Goal: Task Accomplishment & Management: Manage account settings

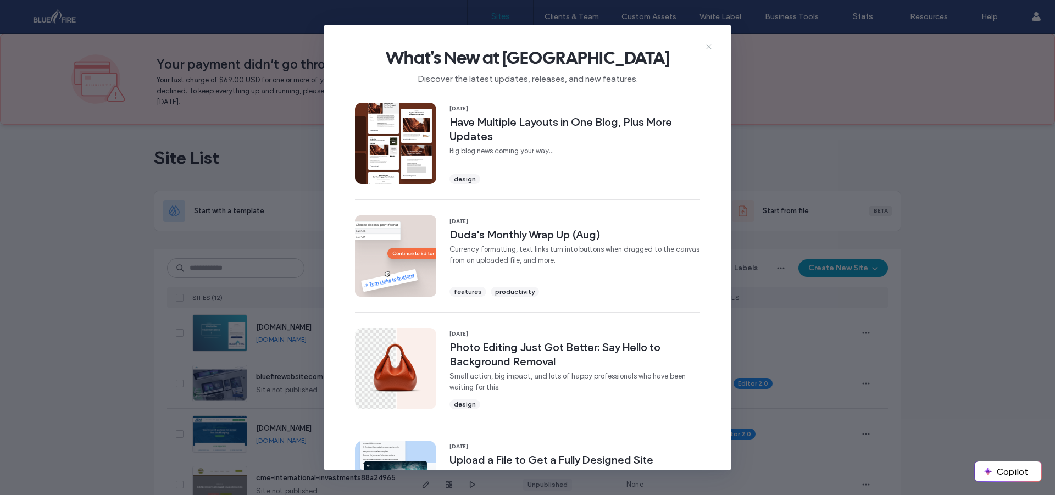
click at [712, 46] on icon at bounding box center [709, 46] width 9 height 9
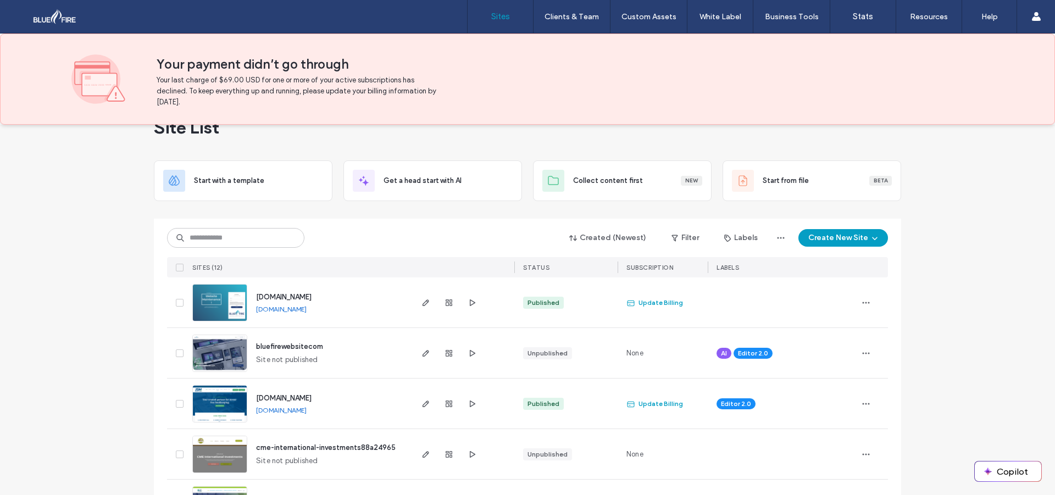
scroll to position [110, 0]
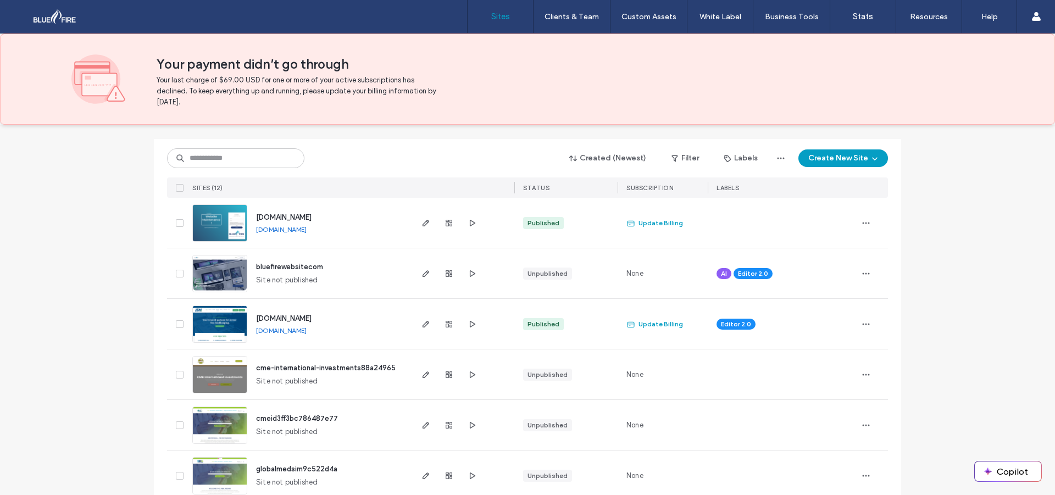
drag, startPoint x: 265, startPoint y: 234, endPoint x: 269, endPoint y: 228, distance: 7.2
click at [236, 220] on img at bounding box center [220, 242] width 54 height 75
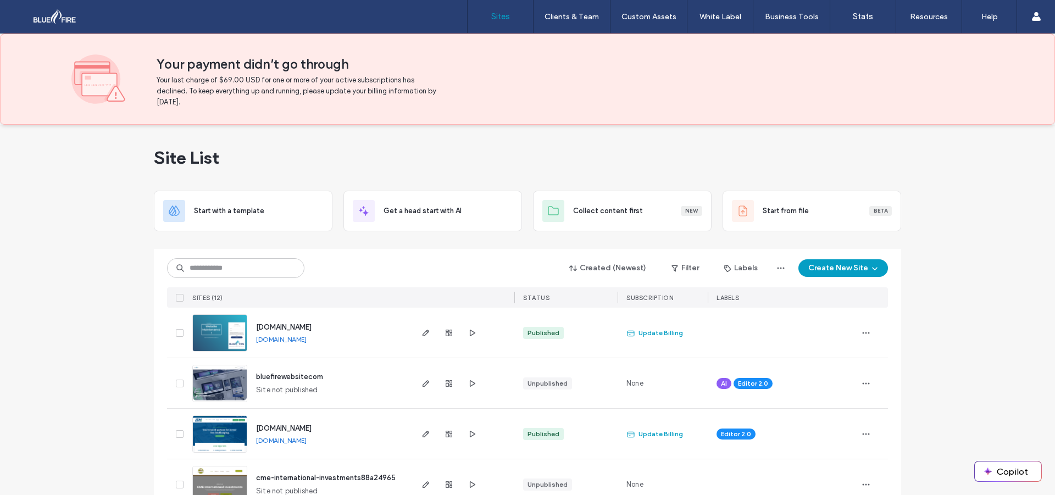
click at [841, 269] on button "Create New Site" at bounding box center [844, 268] width 90 height 18
click at [850, 302] on div "Start with a template" at bounding box center [872, 305] width 70 height 11
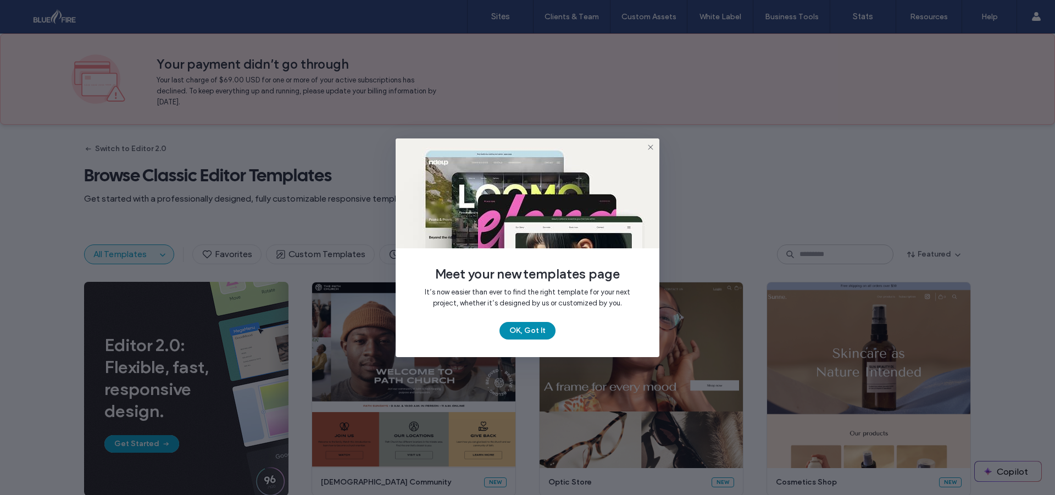
click at [534, 327] on button "OK, Got It" at bounding box center [528, 331] width 56 height 18
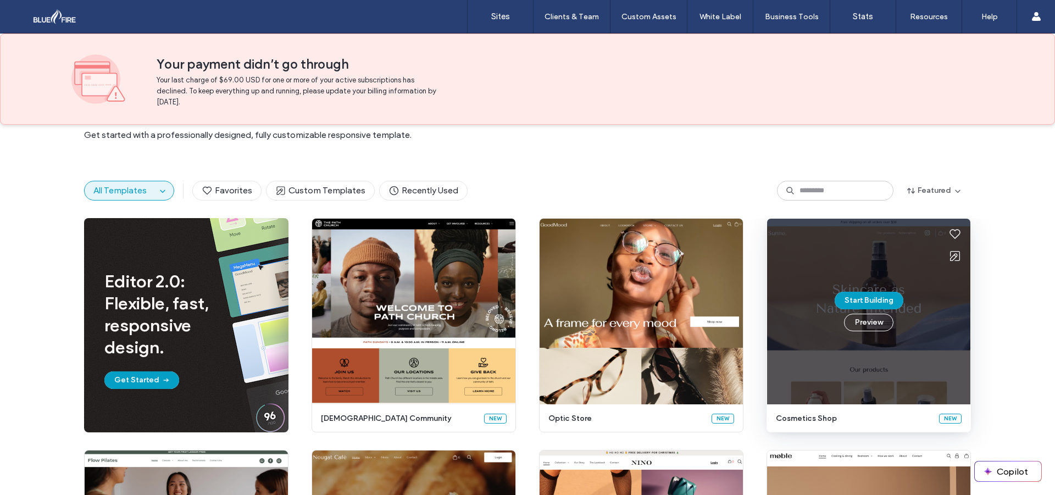
scroll to position [54, 0]
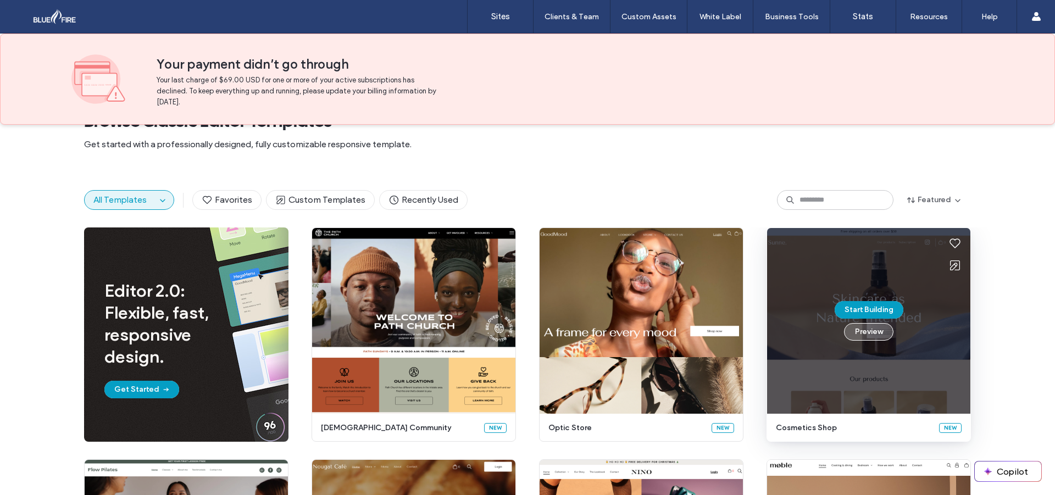
click at [856, 334] on button "Preview" at bounding box center [868, 332] width 49 height 18
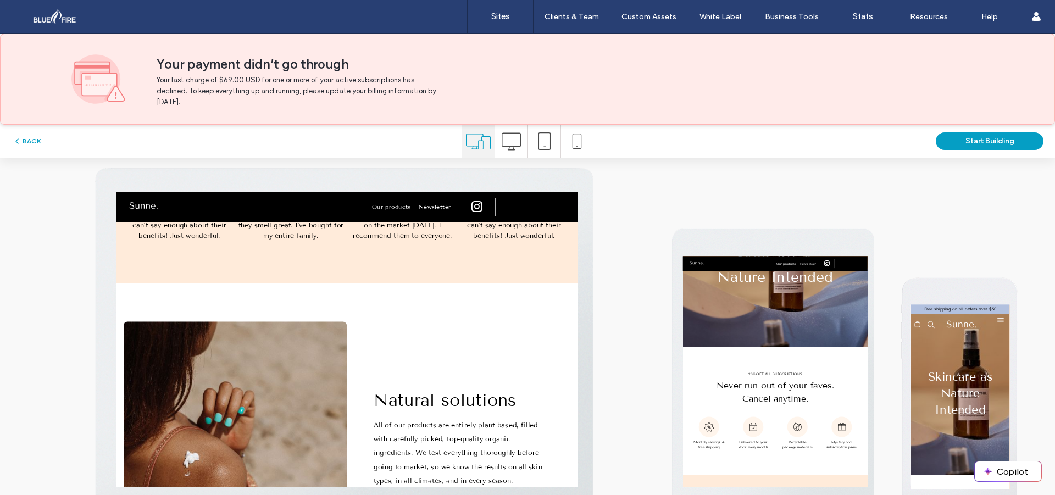
scroll to position [1209, 0]
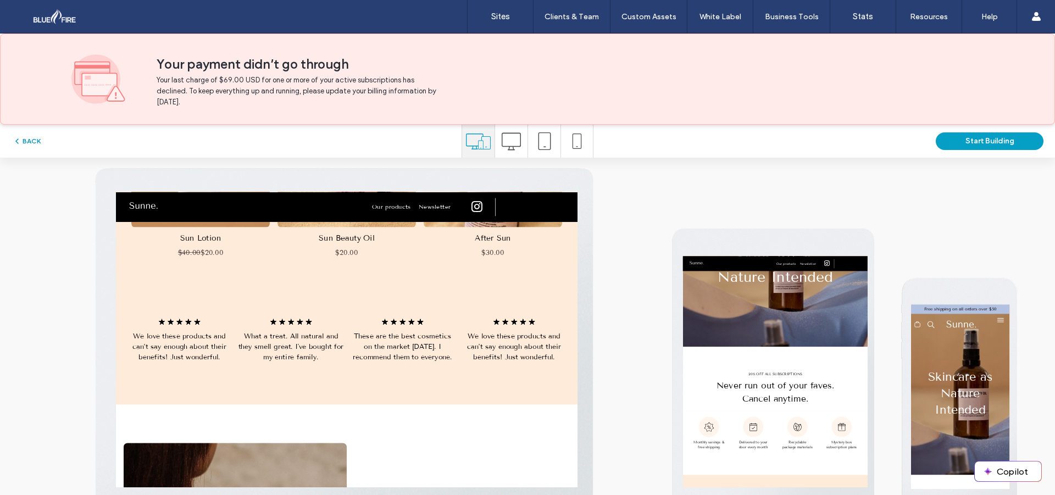
click at [21, 137] on icon "button" at bounding box center [17, 141] width 9 height 9
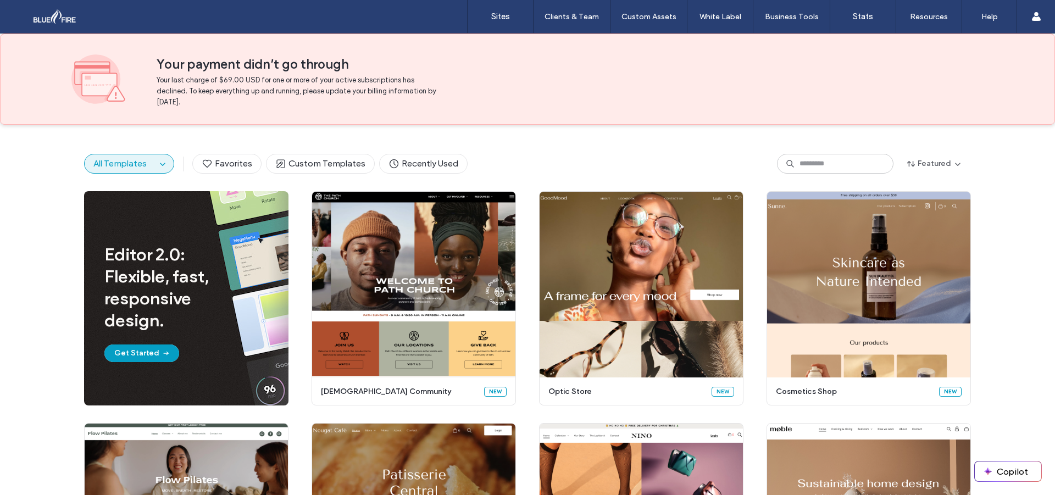
scroll to position [0, 0]
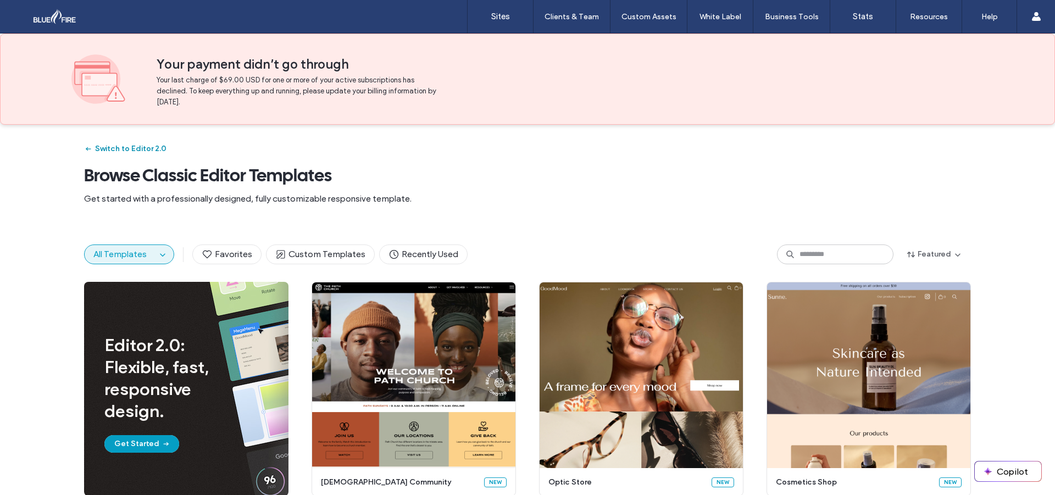
click at [135, 141] on button "Switch to Editor 2.0" at bounding box center [125, 149] width 82 height 18
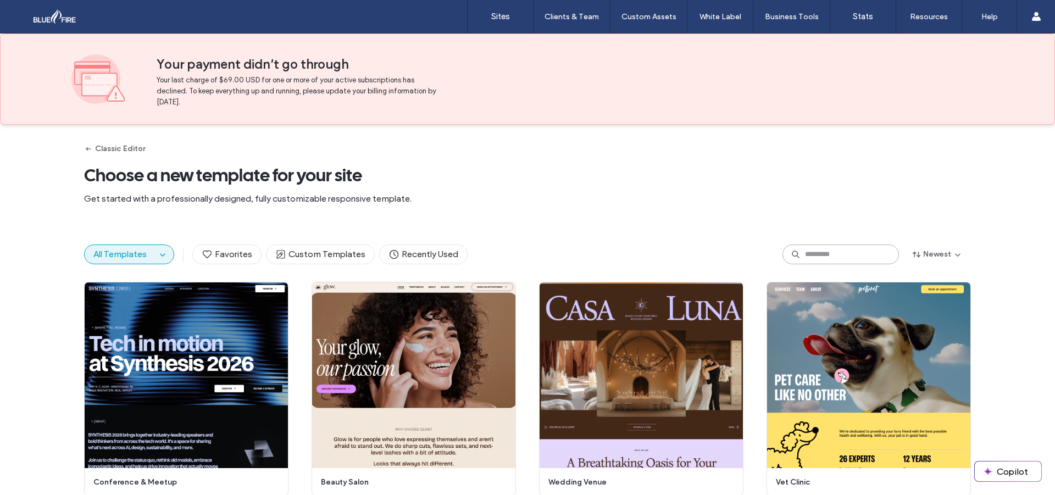
click at [834, 248] on input at bounding box center [841, 255] width 117 height 20
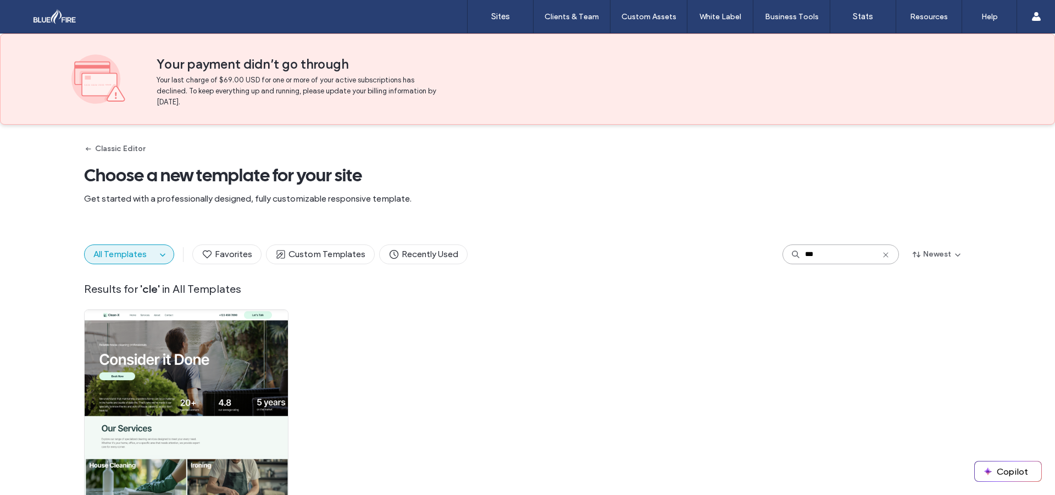
type input "****"
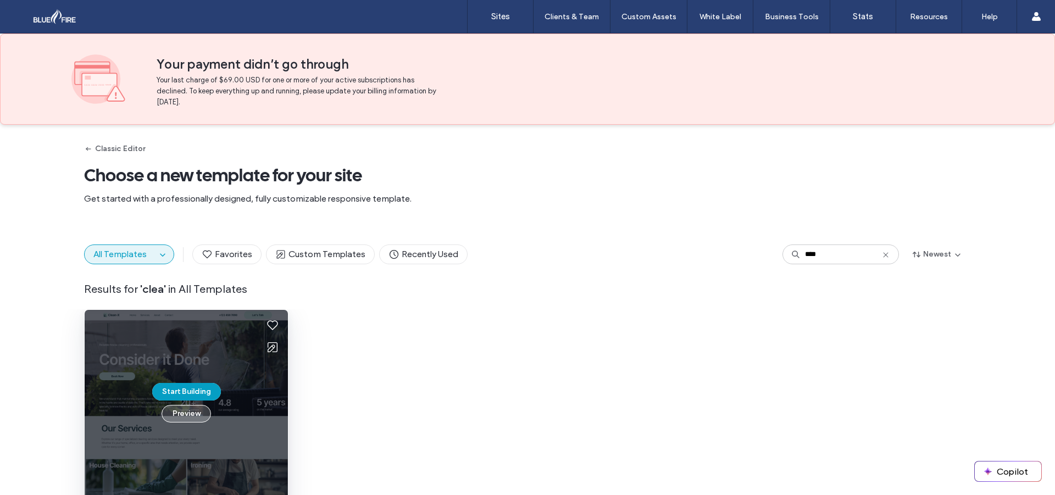
click at [197, 413] on button "Preview" at bounding box center [186, 414] width 49 height 18
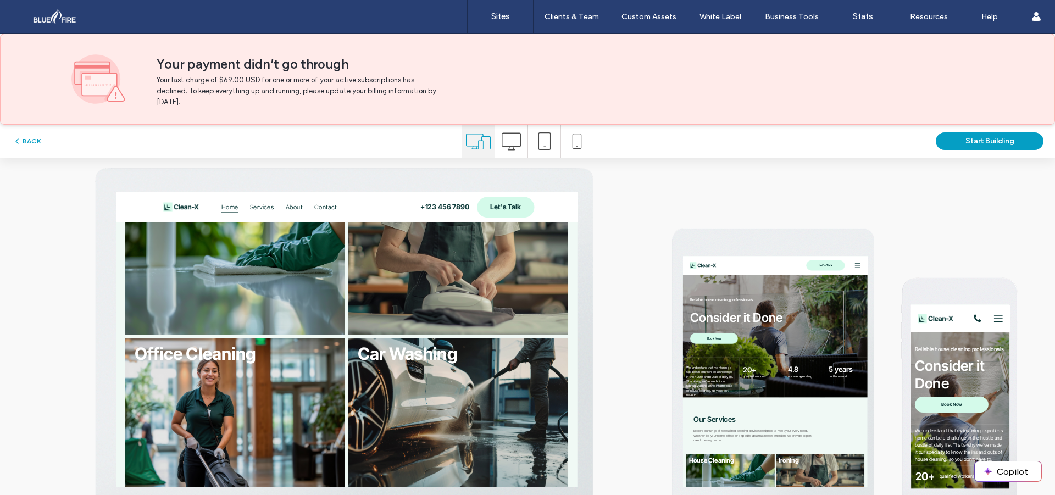
scroll to position [799, 0]
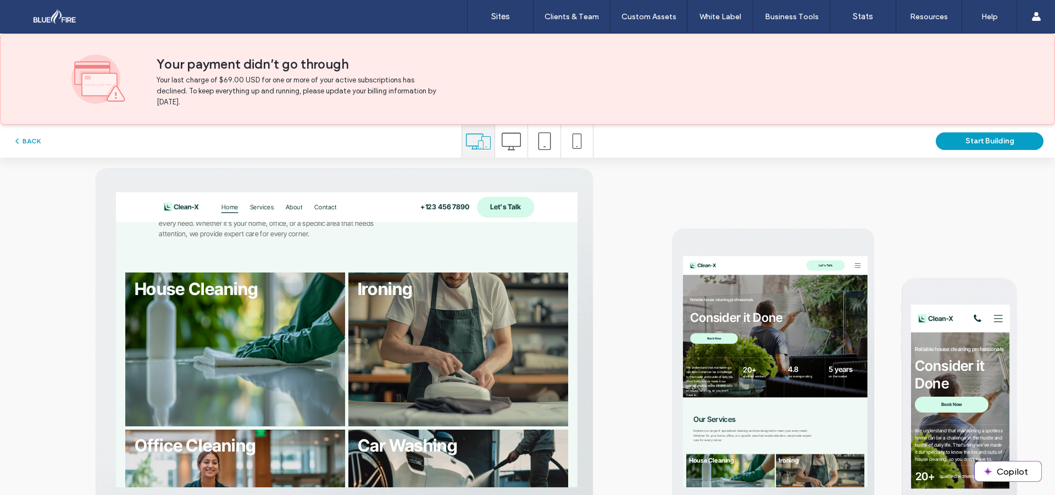
click at [502, 131] on span at bounding box center [511, 141] width 19 height 33
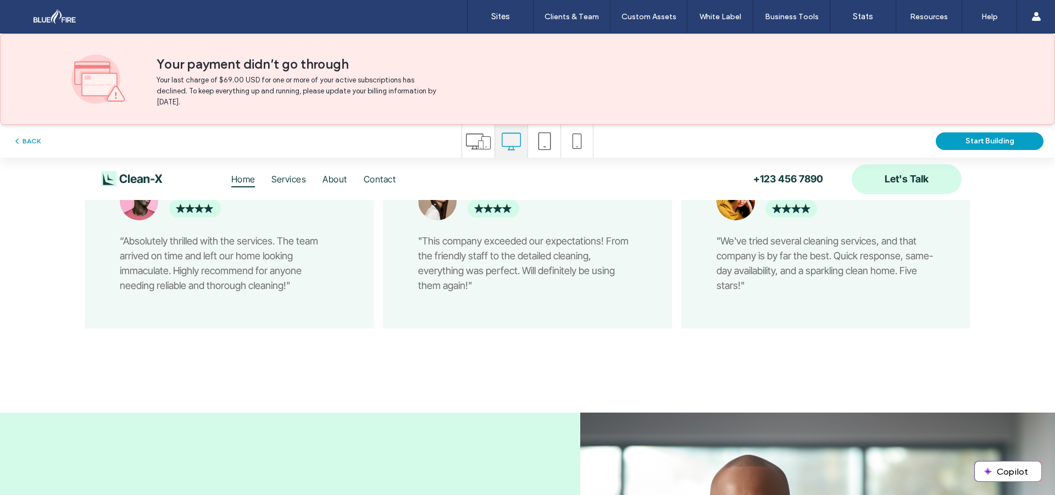
scroll to position [2034, 0]
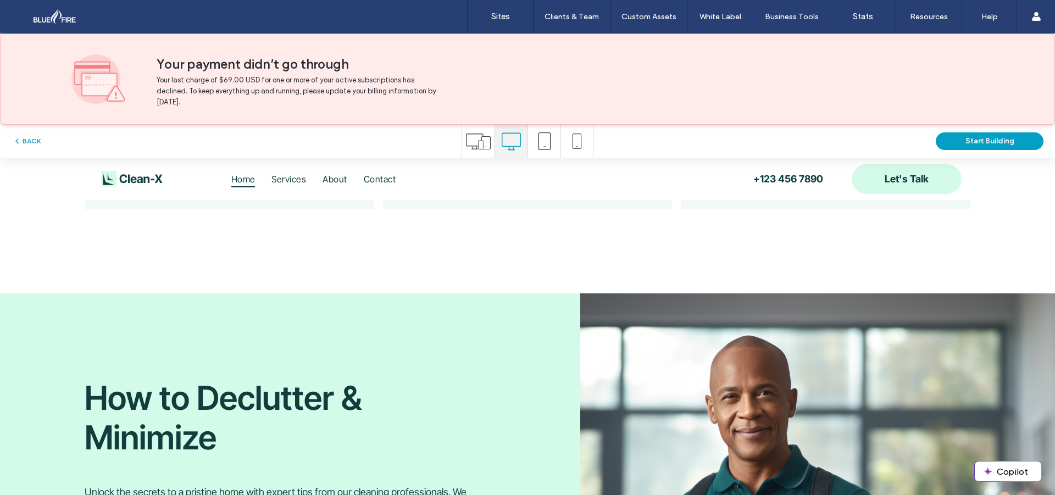
click at [547, 143] on icon at bounding box center [545, 141] width 18 height 18
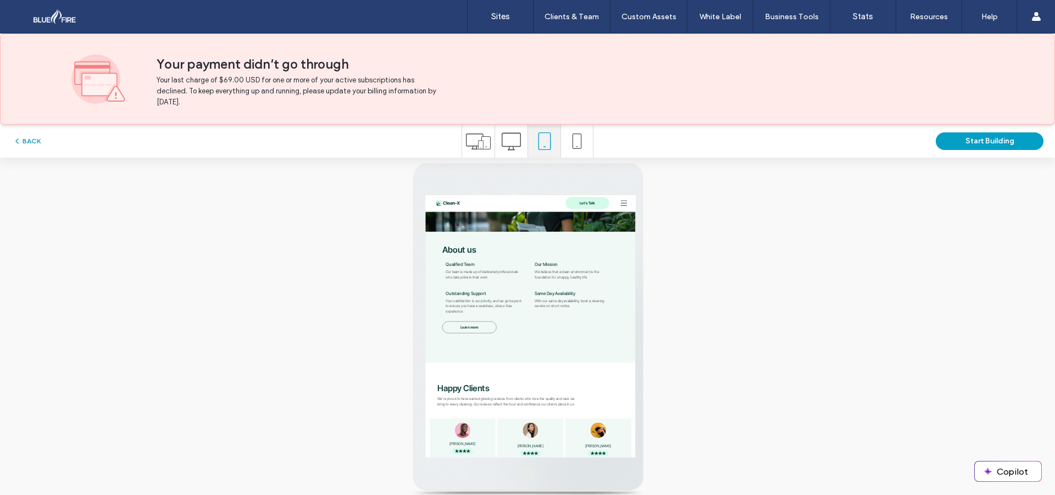
scroll to position [1253, 0]
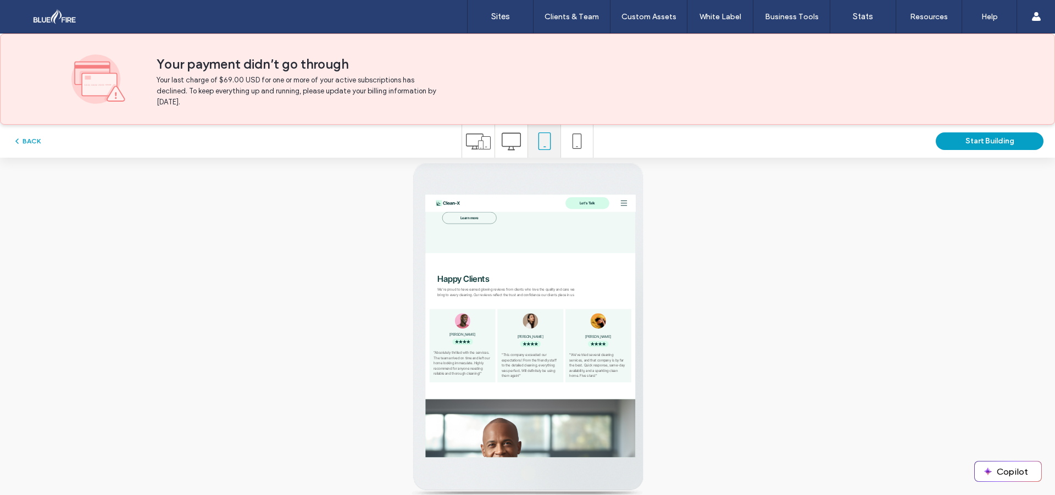
click at [571, 145] on icon at bounding box center [576, 141] width 15 height 15
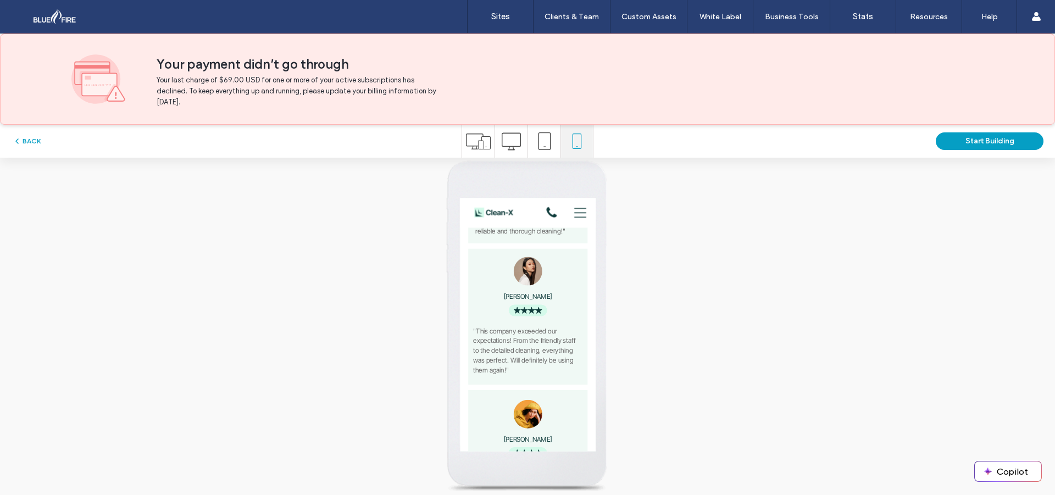
scroll to position [1759, 0]
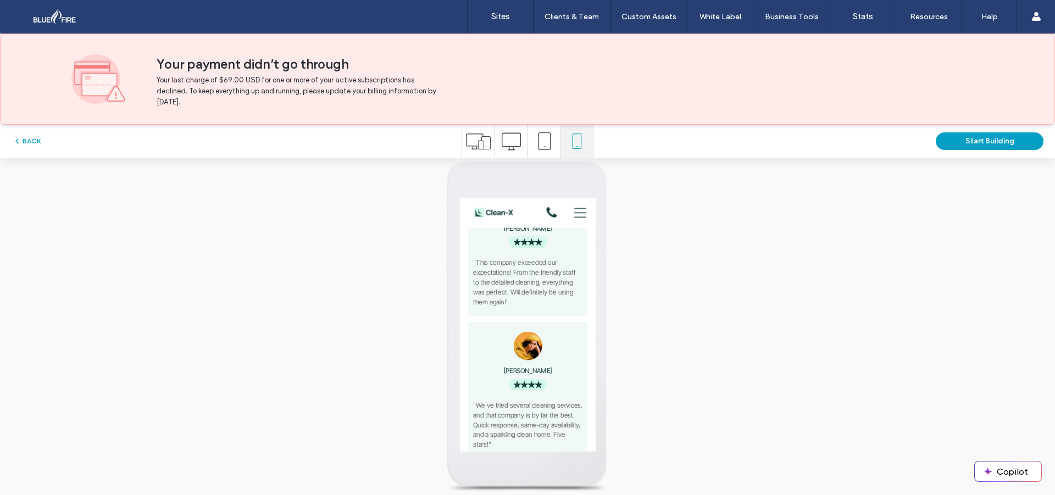
click at [466, 145] on icon at bounding box center [478, 141] width 25 height 25
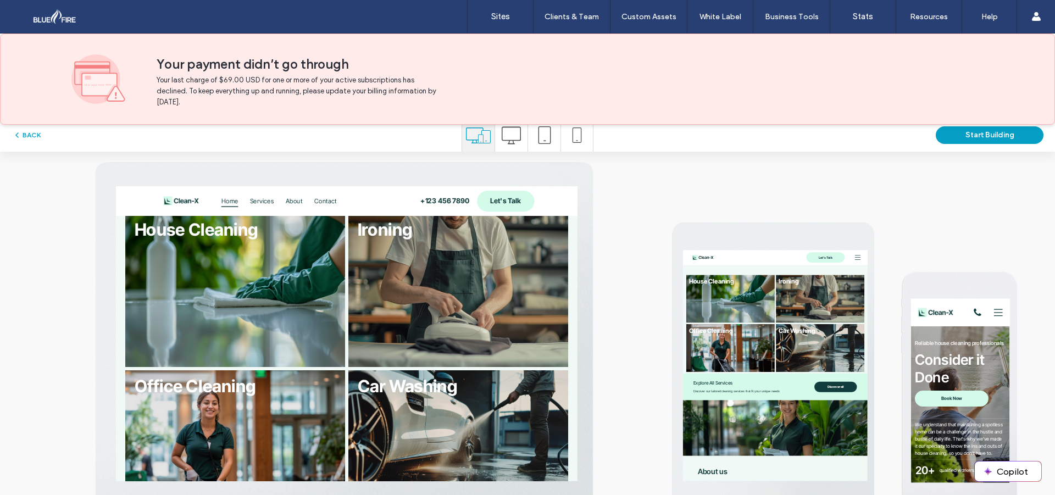
scroll to position [0, 0]
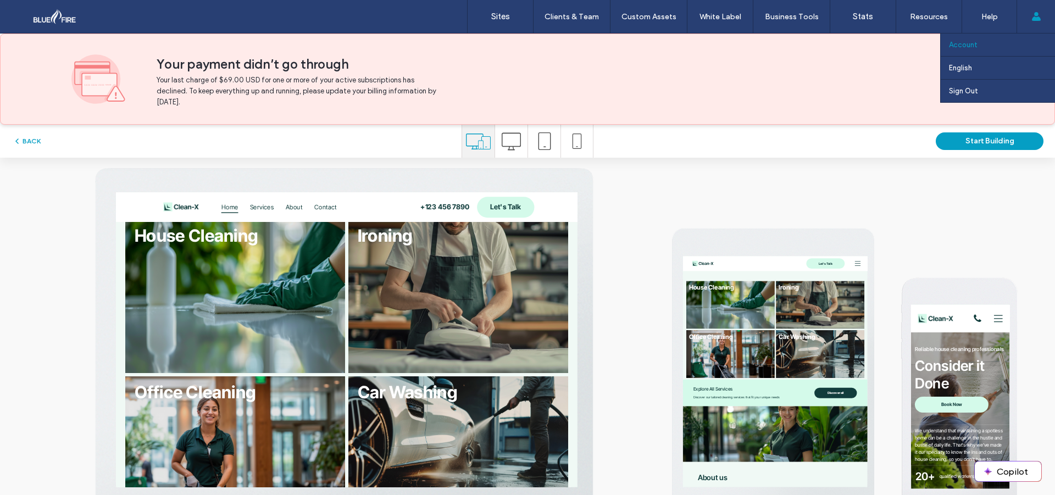
click at [984, 48] on link "Account" at bounding box center [1002, 45] width 106 height 23
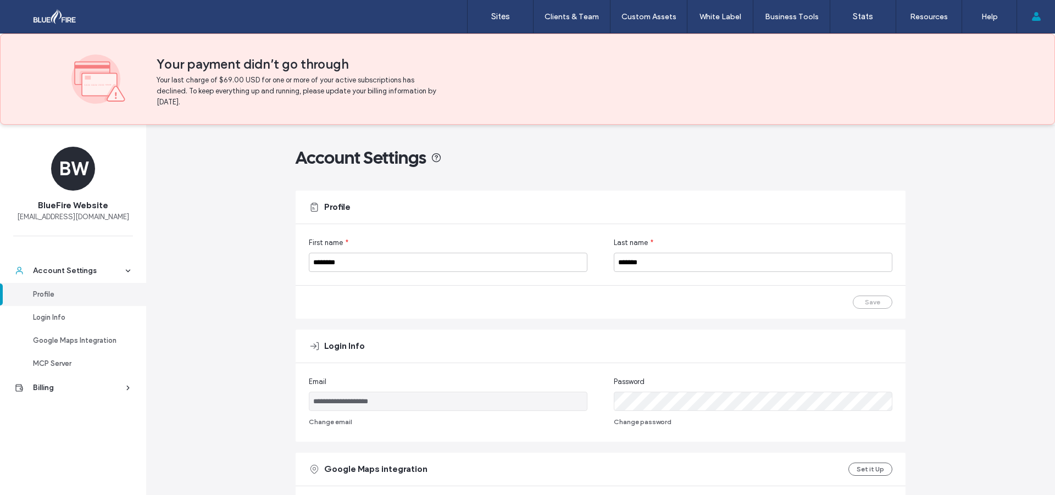
click at [76, 169] on div "BW" at bounding box center [73, 169] width 44 height 44
click at [81, 194] on div "BW BlueFire Website info@bluefiremcf.com" at bounding box center [73, 185] width 112 height 76
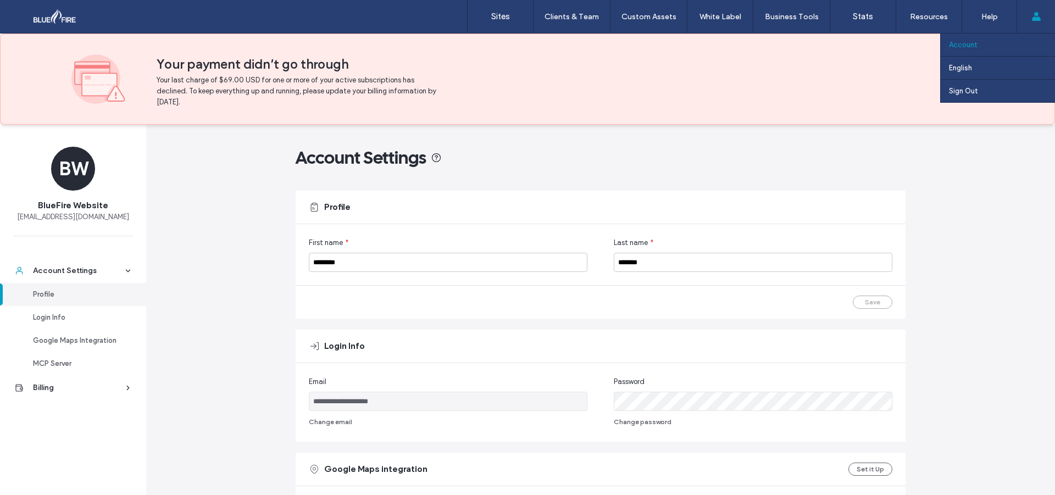
click at [971, 41] on label "Account" at bounding box center [963, 45] width 29 height 8
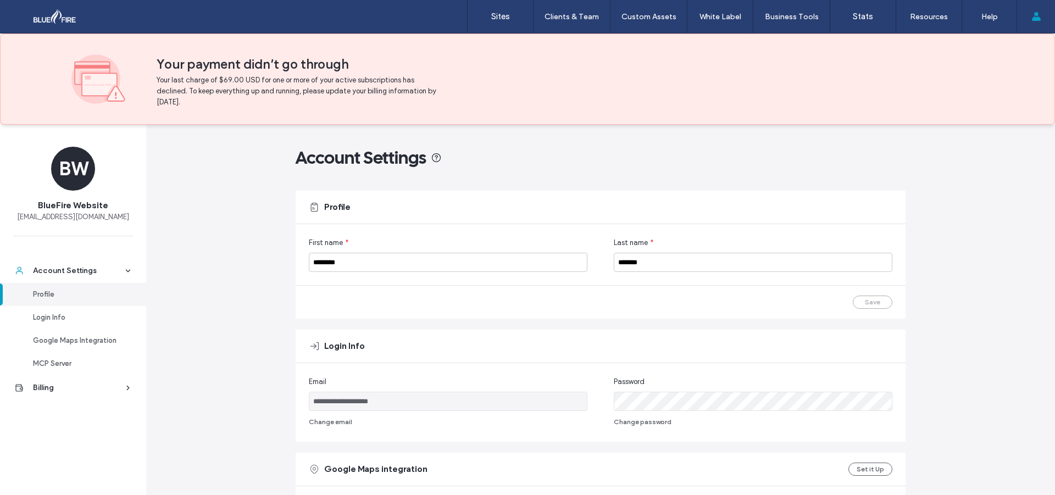
click at [314, 208] on icon at bounding box center [314, 207] width 11 height 11
click at [74, 173] on div "BW" at bounding box center [73, 169] width 44 height 44
click at [78, 388] on div "Billing" at bounding box center [78, 388] width 90 height 11
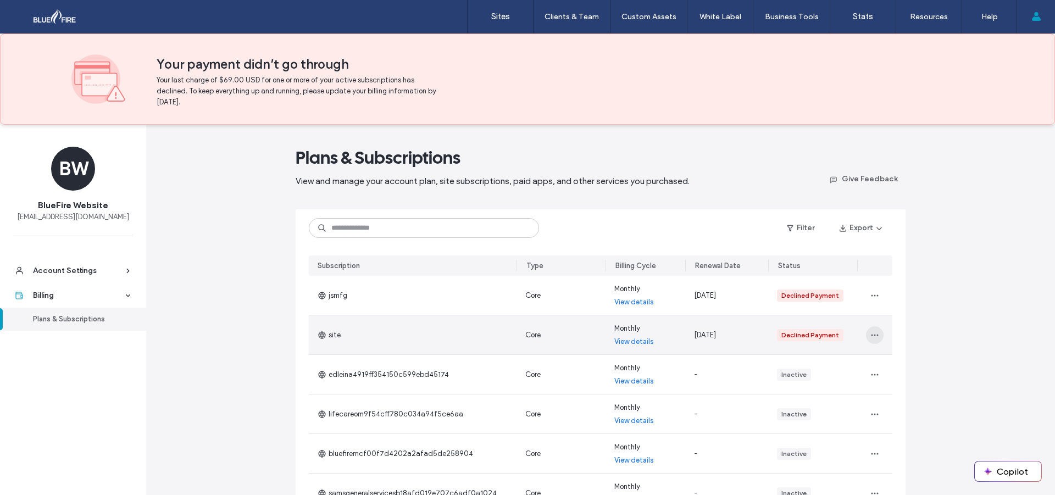
click at [871, 331] on icon "button" at bounding box center [875, 335] width 9 height 9
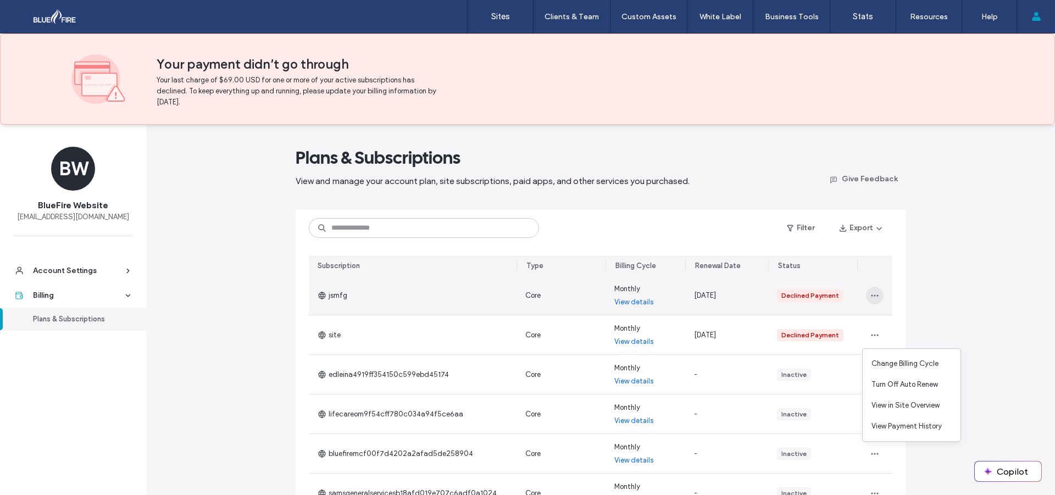
click at [871, 292] on icon "button" at bounding box center [875, 295] width 9 height 9
click at [903, 324] on span "Change Billing Cycle" at bounding box center [905, 324] width 67 height 11
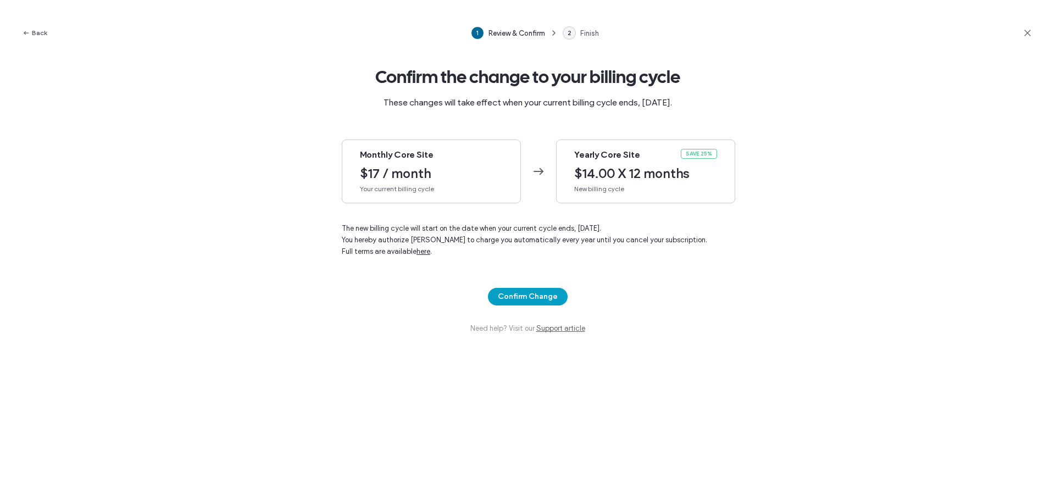
click at [1027, 27] on span at bounding box center [1027, 33] width 11 height 22
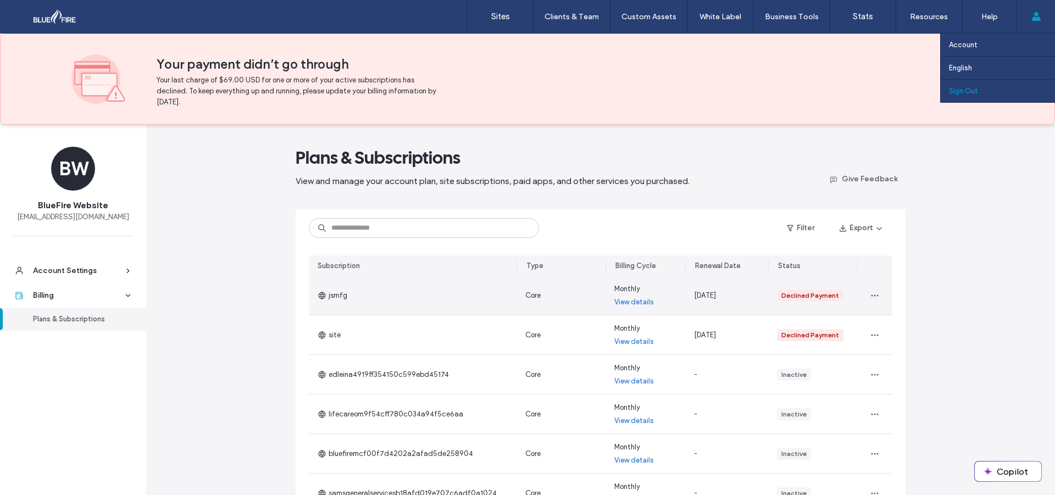
click at [967, 89] on label "Sign Out" at bounding box center [963, 91] width 29 height 8
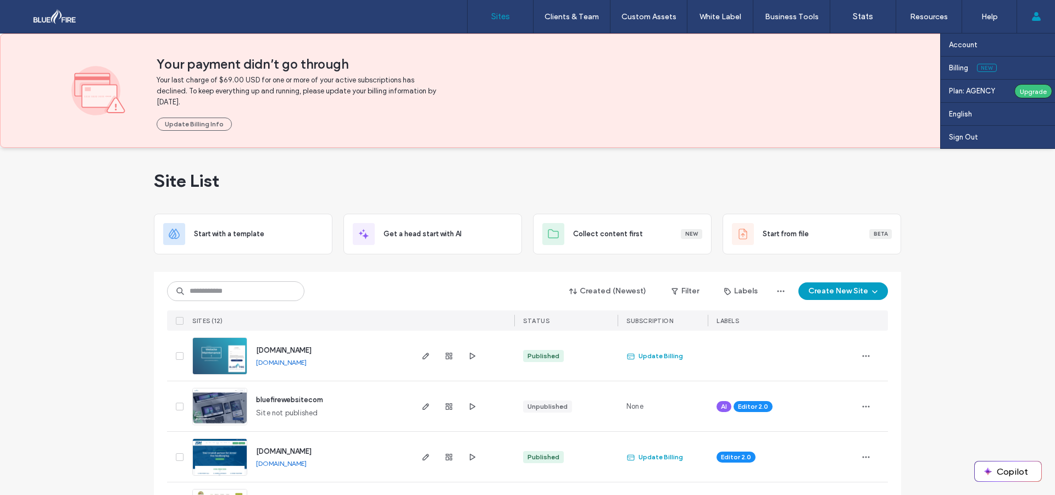
click at [1025, 25] on div "Account Billing New Plan: AGENCY Upgrade English Español ([GEOGRAPHIC_DATA]) Po…" at bounding box center [1036, 16] width 38 height 33
click at [960, 69] on label "Billing" at bounding box center [958, 68] width 19 height 8
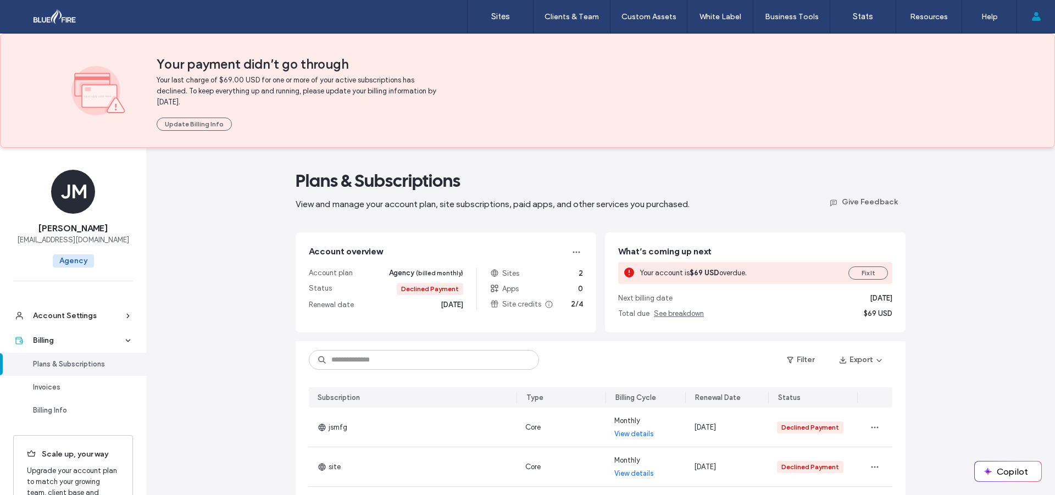
click at [69, 193] on div "JM" at bounding box center [73, 192] width 44 height 44
click at [862, 276] on button "Fix It" at bounding box center [869, 273] width 40 height 13
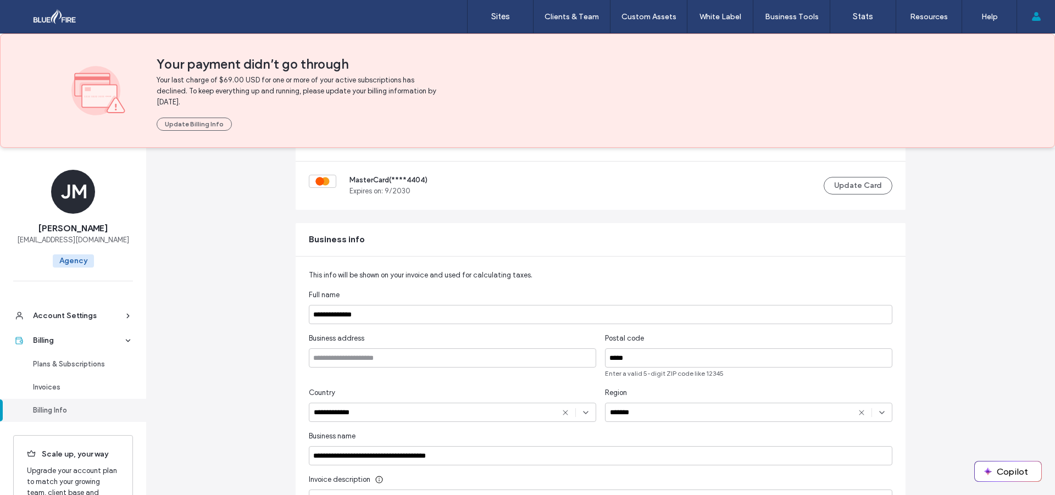
scroll to position [80, 0]
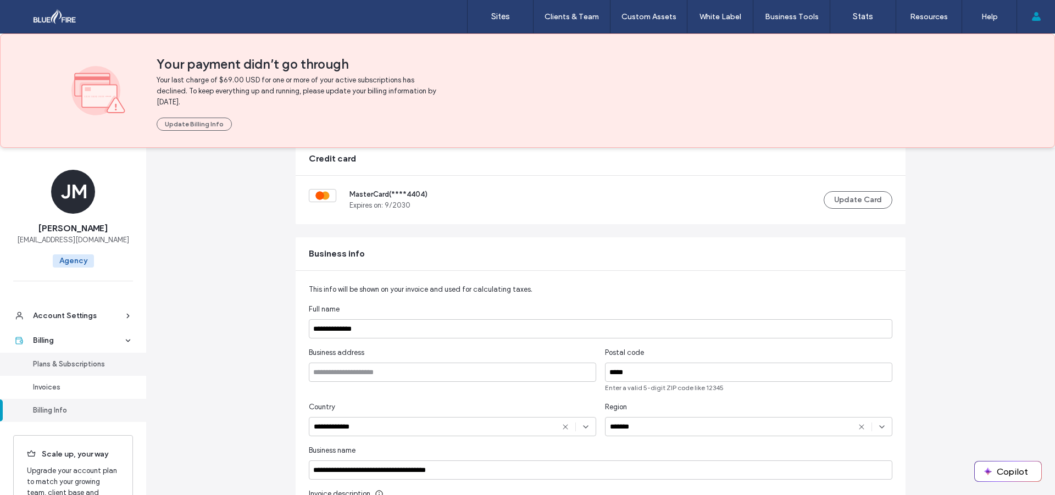
click at [80, 361] on div "Plans & Subscriptions" at bounding box center [78, 364] width 90 height 11
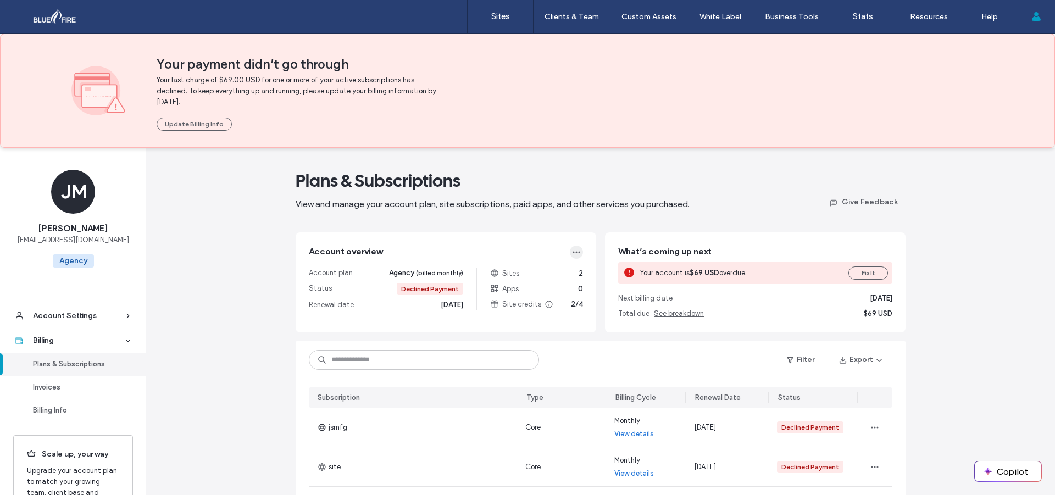
click at [570, 254] on span "button" at bounding box center [576, 252] width 13 height 13
click at [547, 298] on span "Change Billing Cycle" at bounding box center [523, 299] width 67 height 11
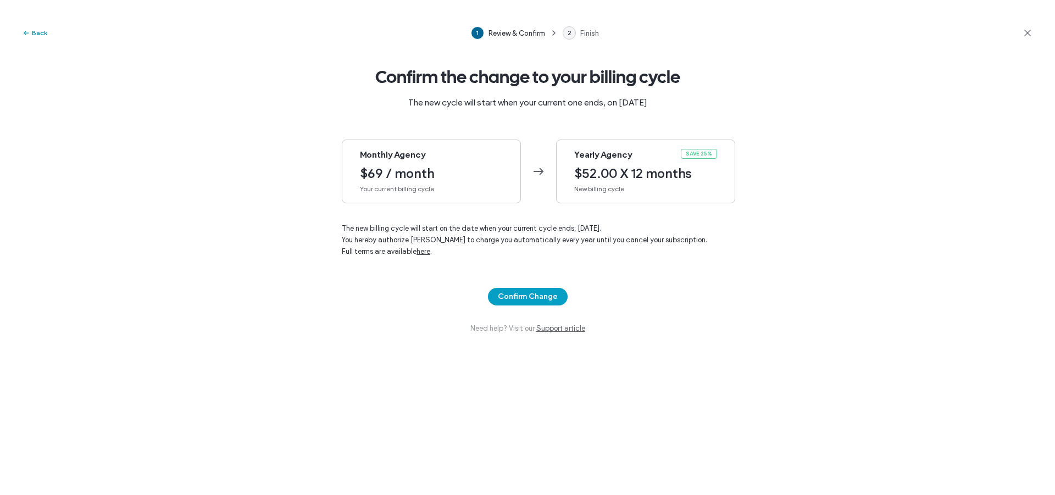
click at [38, 29] on button "Back" at bounding box center [34, 32] width 25 height 13
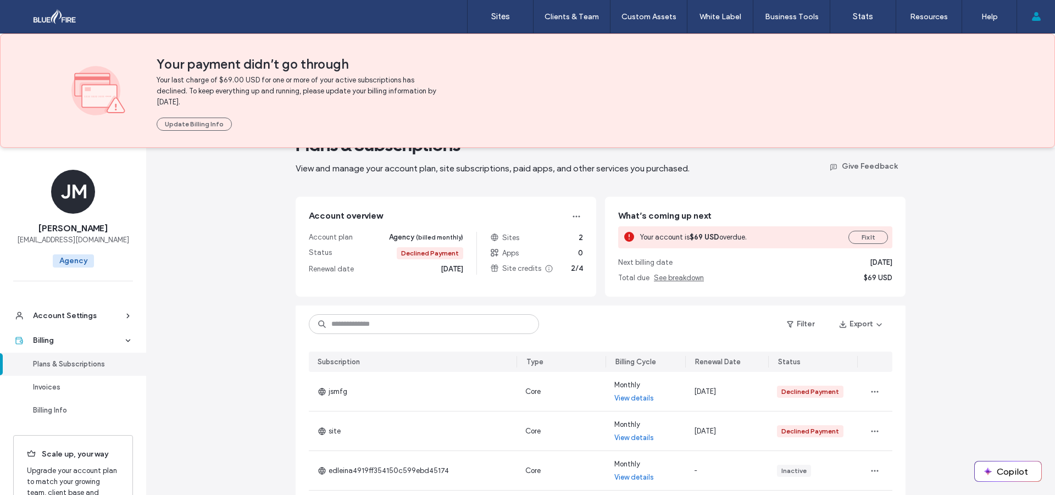
scroll to position [165, 0]
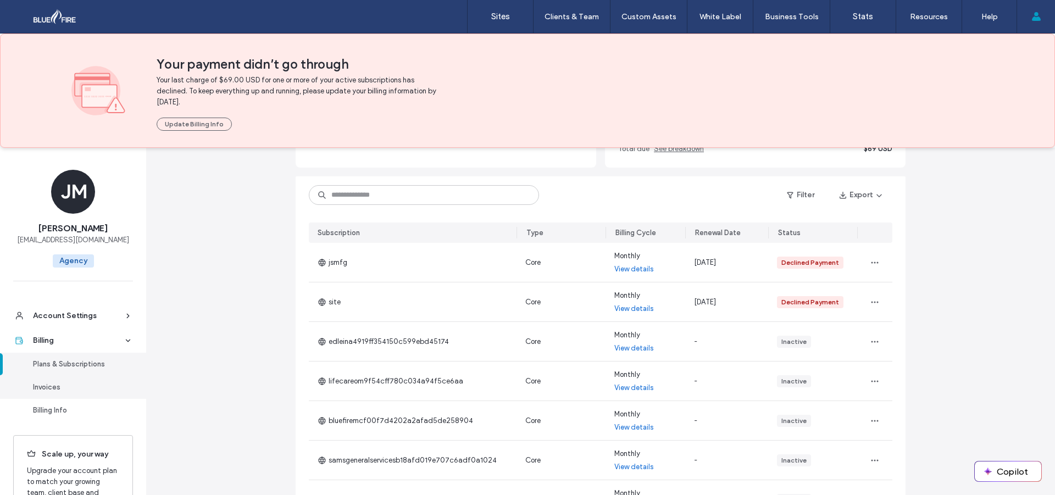
click at [76, 390] on div "Invoices" at bounding box center [78, 387] width 90 height 11
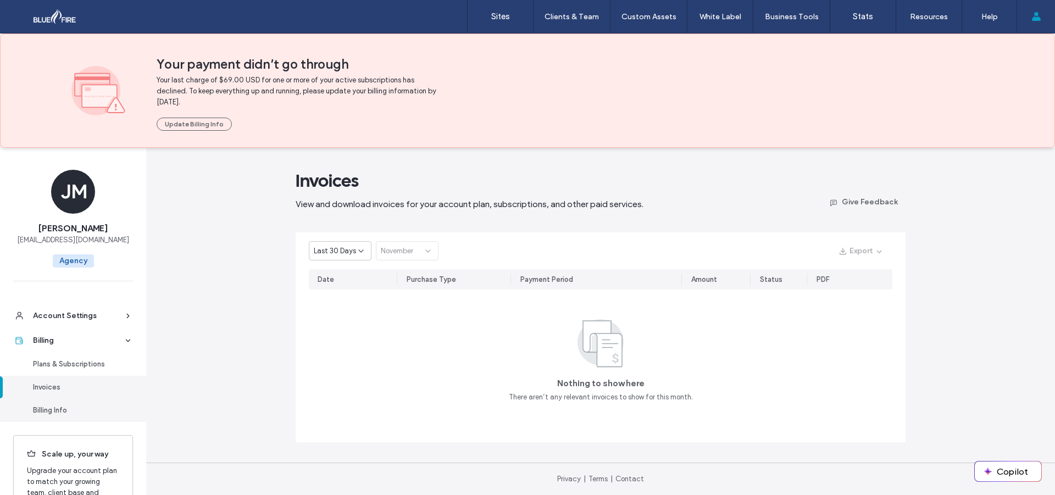
click at [78, 413] on div "Billing Info" at bounding box center [78, 410] width 90 height 11
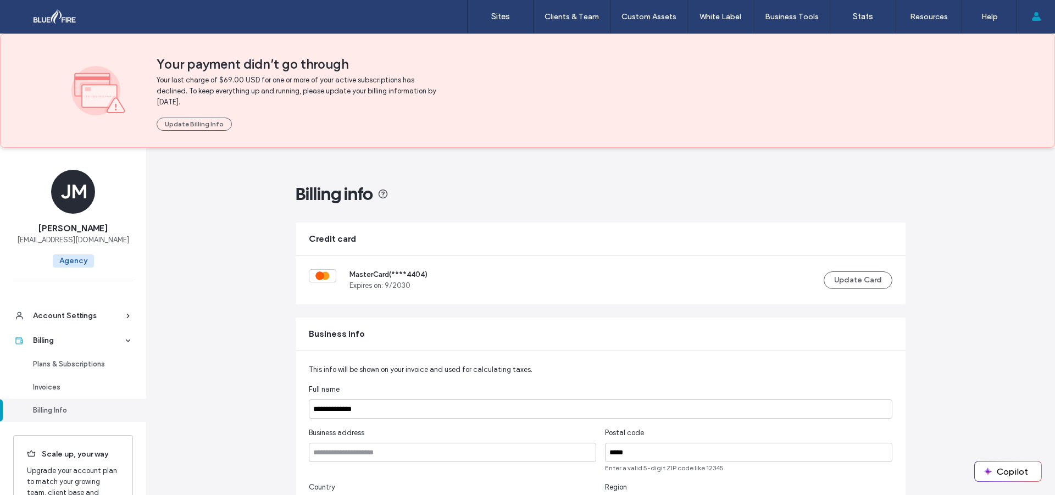
click at [62, 199] on div "JM" at bounding box center [73, 192] width 44 height 44
click at [56, 11] on div at bounding box center [70, 17] width 125 height 18
